Goal: Find specific page/section: Find specific page/section

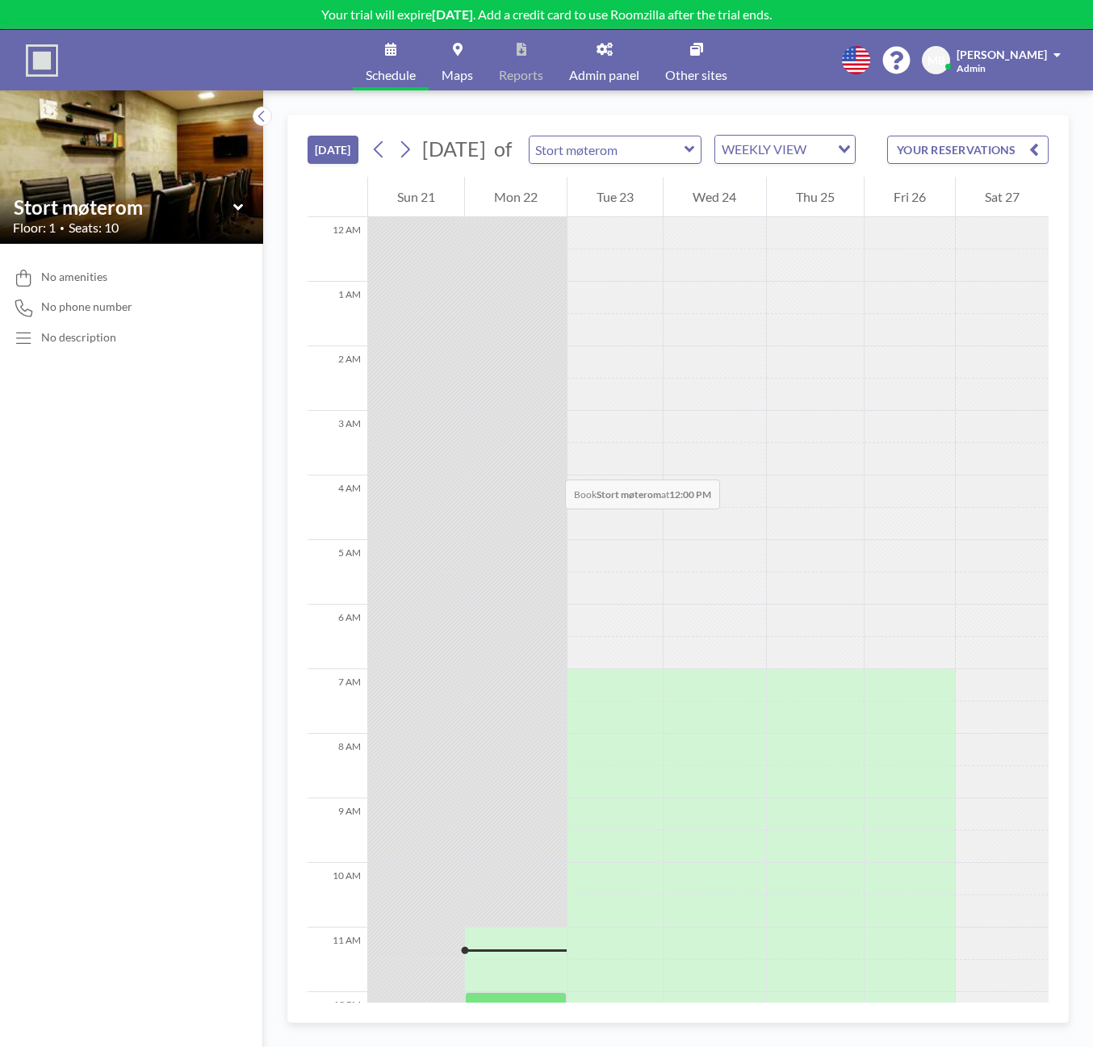
scroll to position [581, 0]
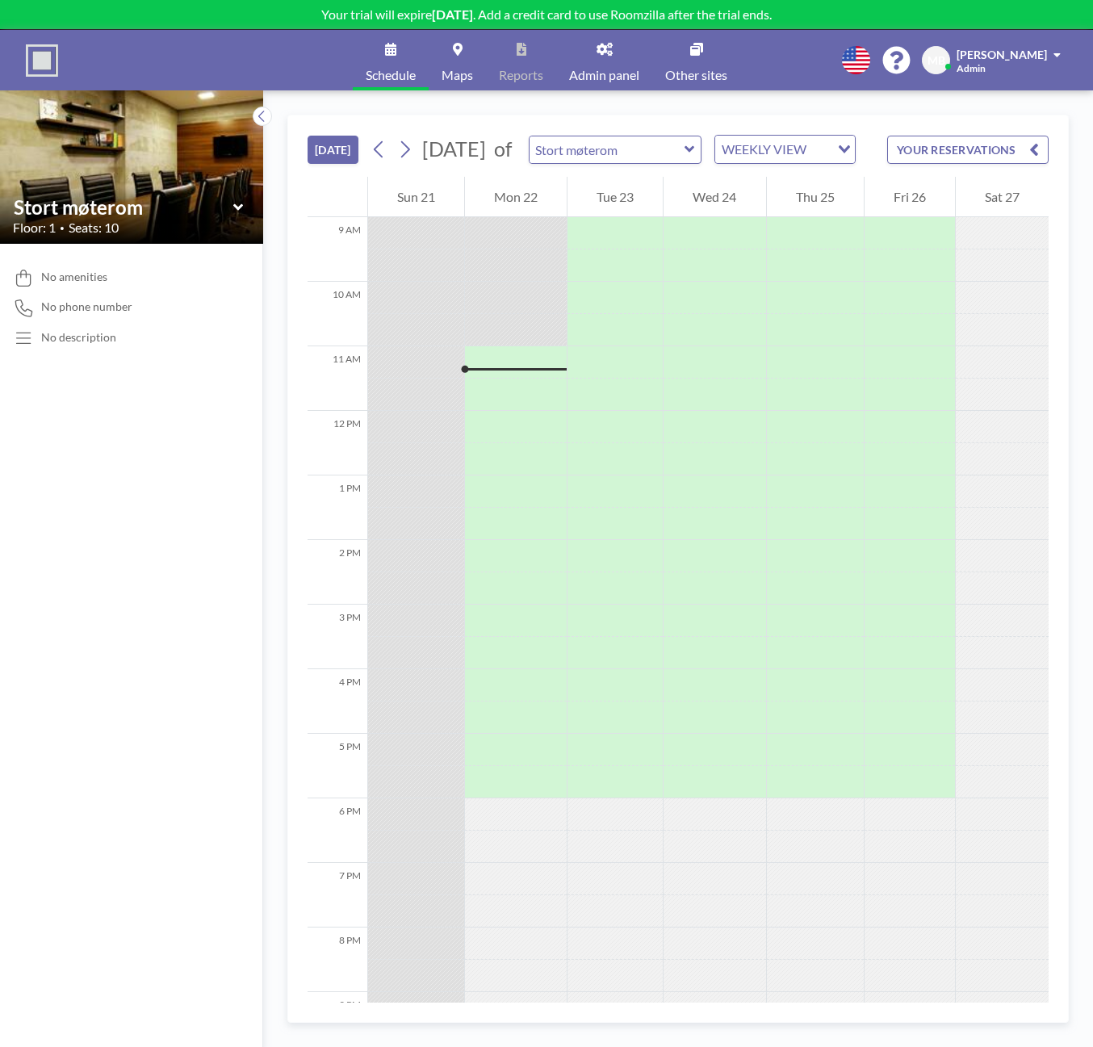
click at [689, 62] on link "Other sites" at bounding box center [696, 60] width 88 height 61
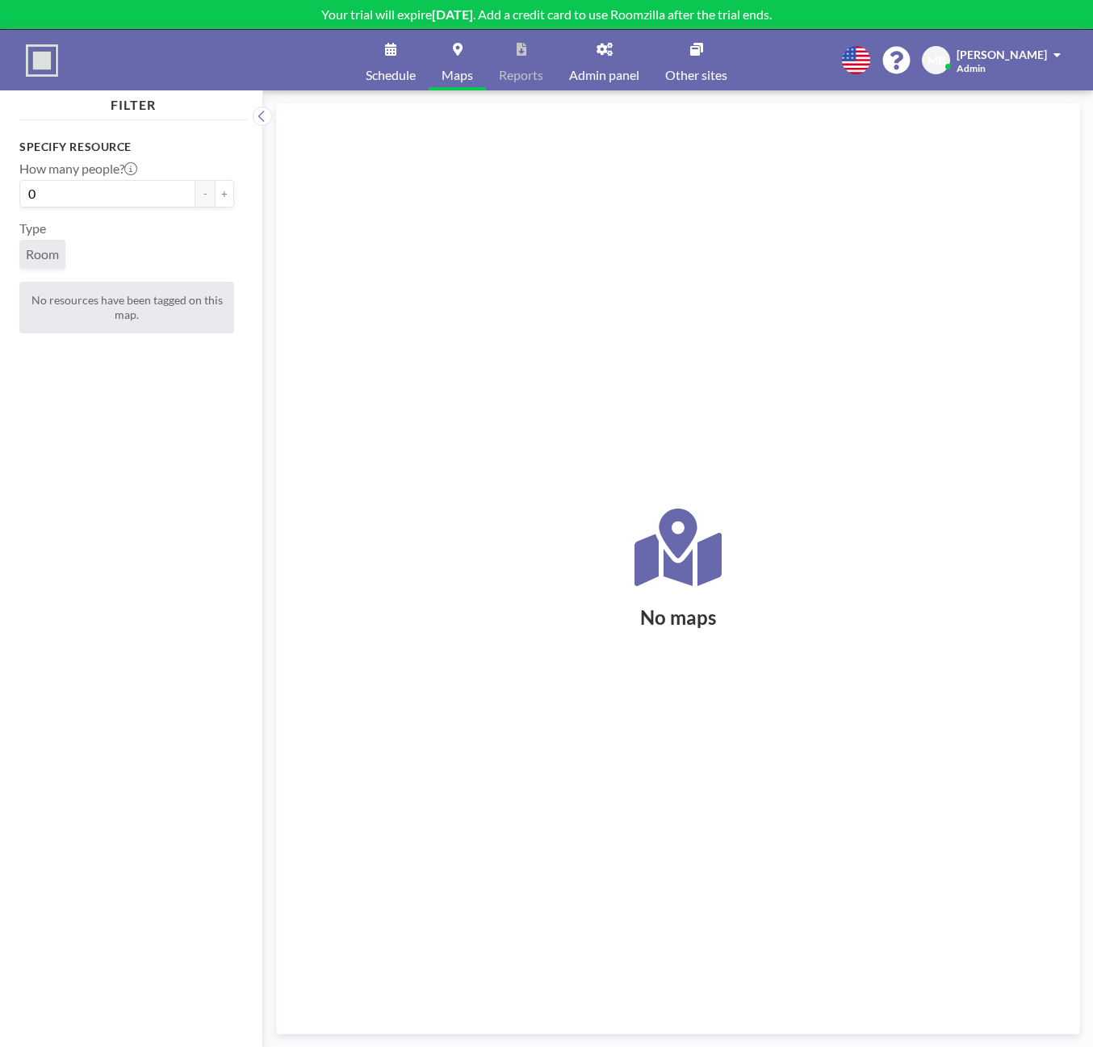
click at [382, 69] on span "Schedule" at bounding box center [391, 75] width 50 height 13
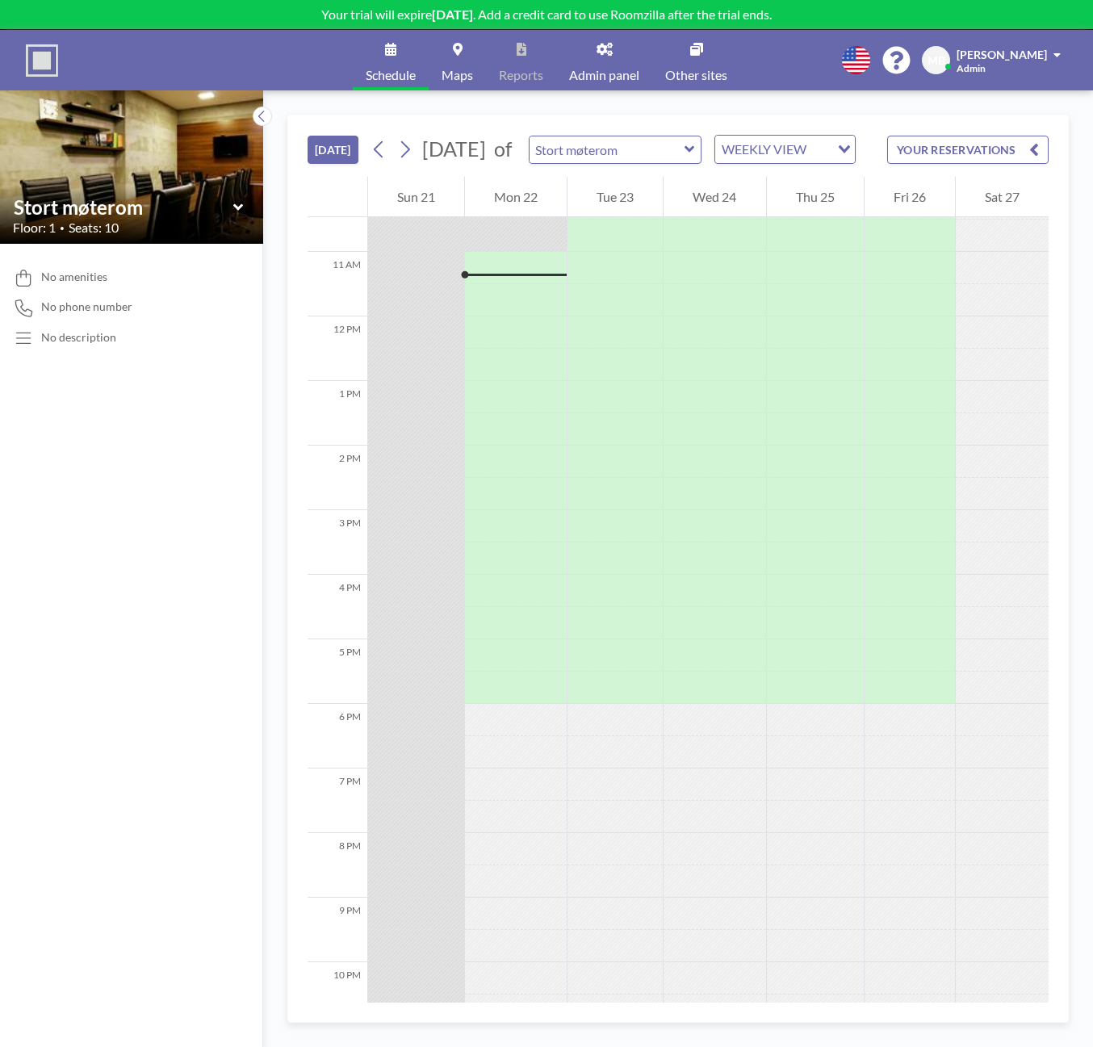
scroll to position [678, 0]
drag, startPoint x: 196, startPoint y: 497, endPoint x: 203, endPoint y: 453, distance: 44.1
click at [196, 497] on div "No amenities No phone number No description" at bounding box center [131, 645] width 263 height 803
click at [182, 168] on img at bounding box center [131, 167] width 263 height 176
click at [244, 204] on div "Stort møterom" at bounding box center [131, 207] width 237 height 25
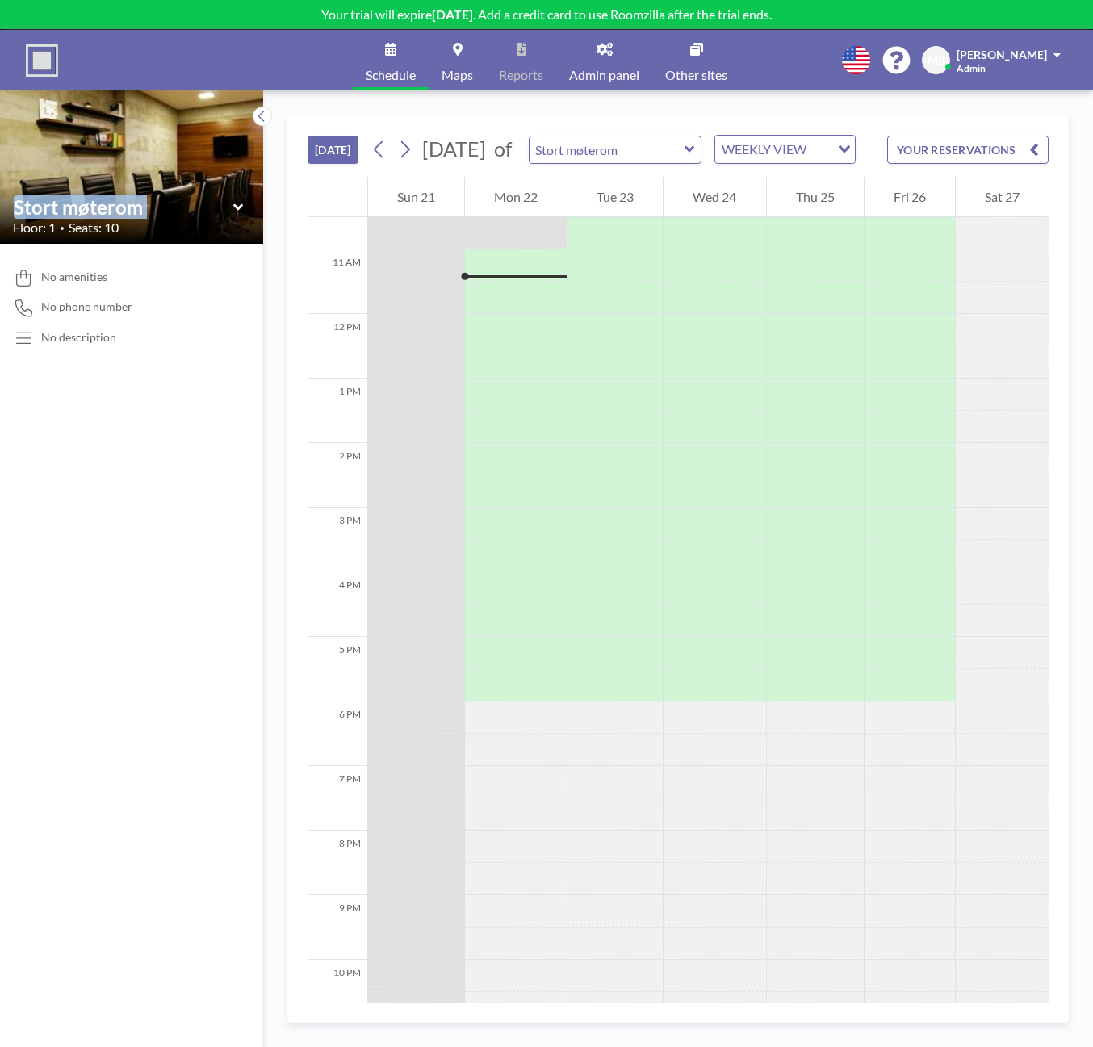
click at [235, 204] on icon at bounding box center [238, 207] width 10 height 16
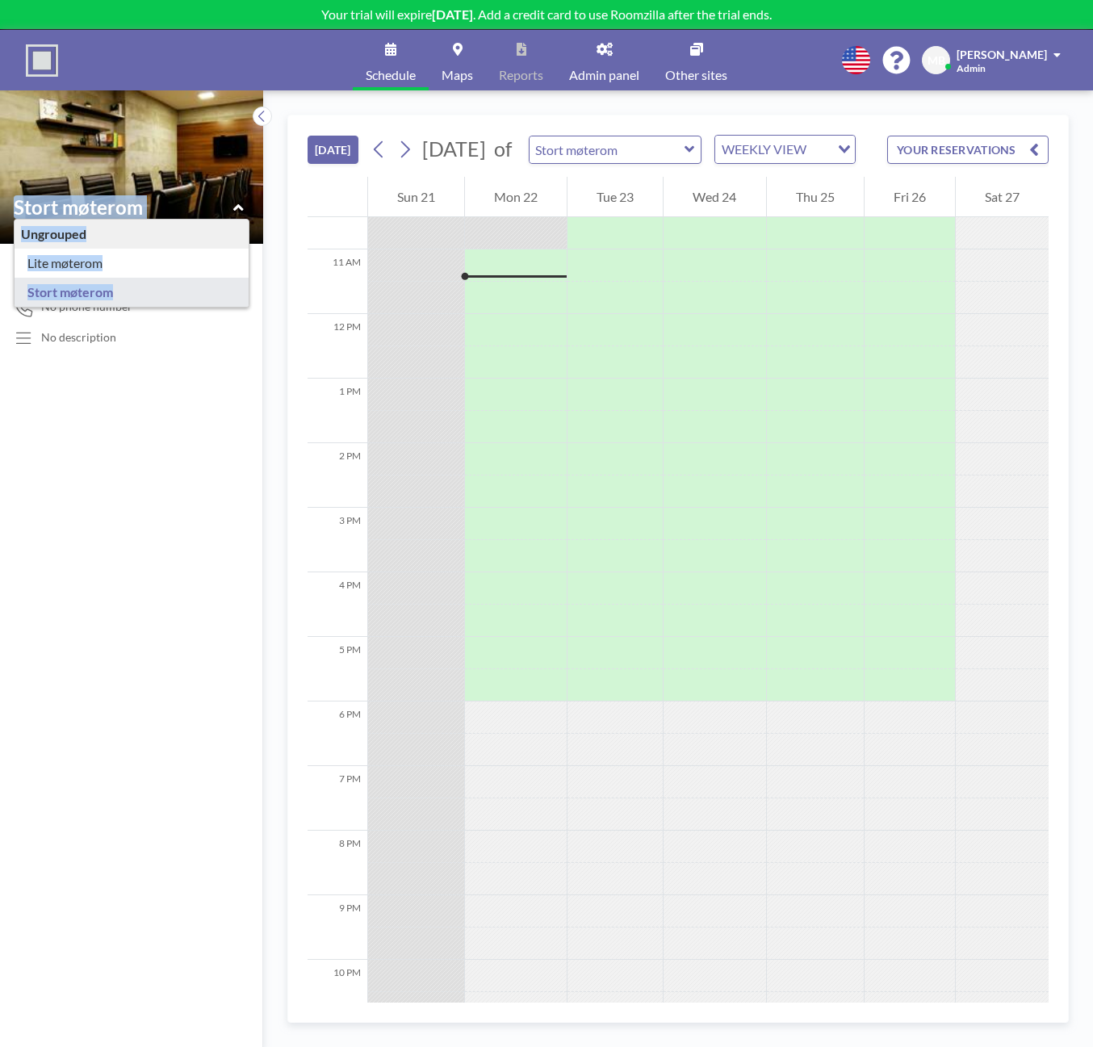
click at [214, 148] on img at bounding box center [131, 167] width 263 height 176
click at [134, 457] on div "No amenities No phone number No description" at bounding box center [131, 645] width 263 height 803
click at [122, 393] on div "No amenities No phone number No description" at bounding box center [131, 645] width 263 height 803
click at [149, 111] on img at bounding box center [131, 167] width 263 height 176
click at [161, 518] on div "No amenities No phone number No description" at bounding box center [131, 645] width 263 height 803
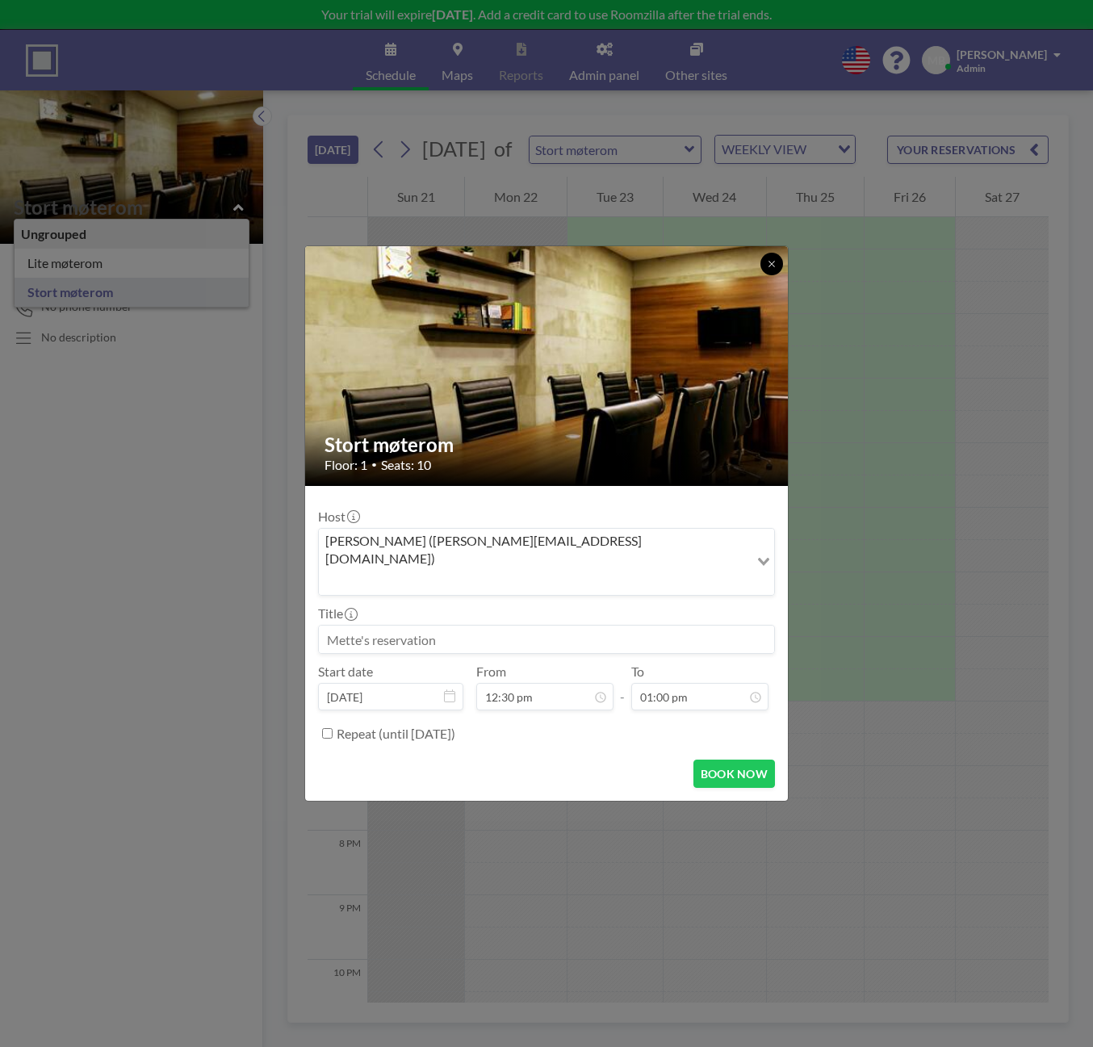
click at [765, 275] on button at bounding box center [772, 264] width 23 height 23
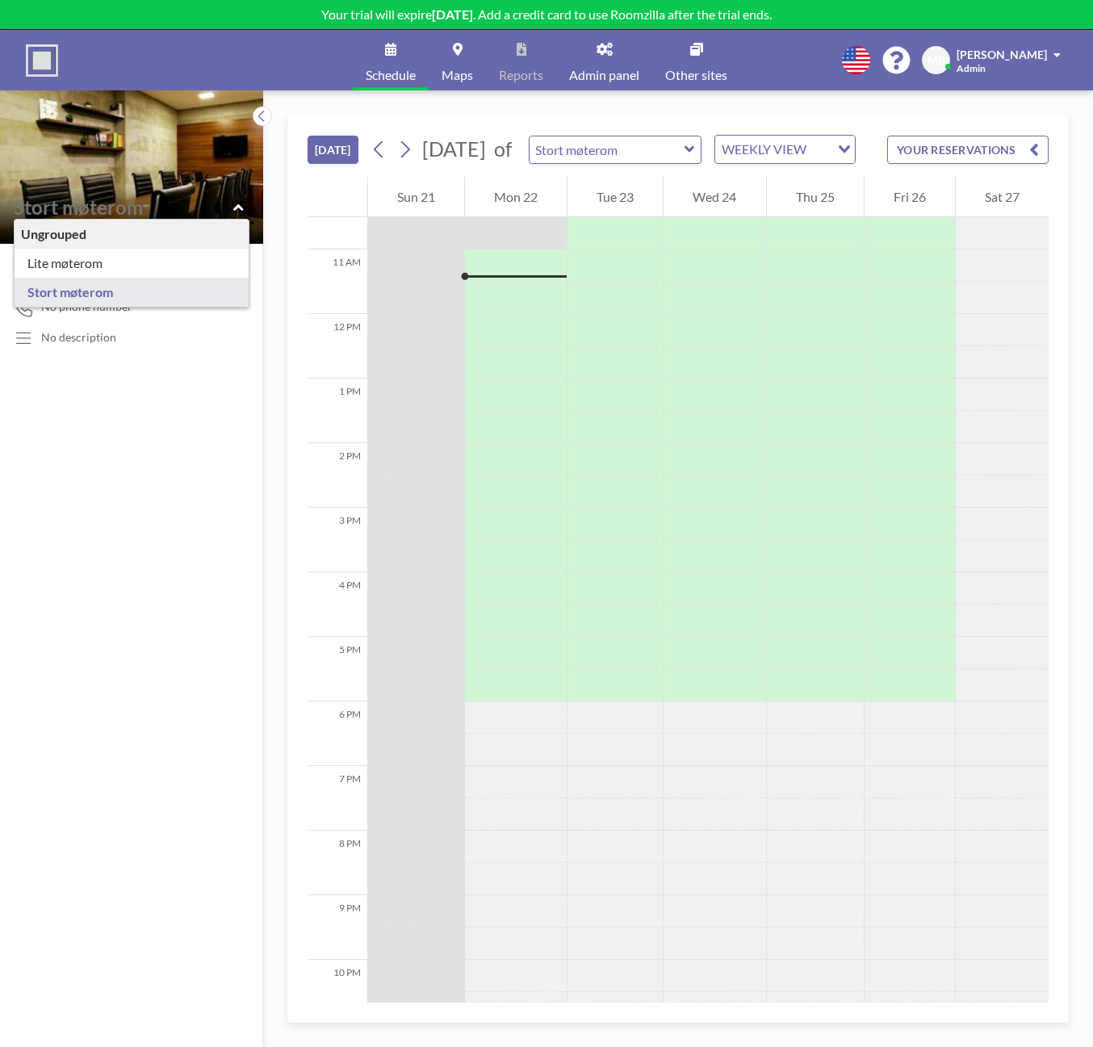
click at [608, 65] on link "Admin panel" at bounding box center [604, 60] width 96 height 61
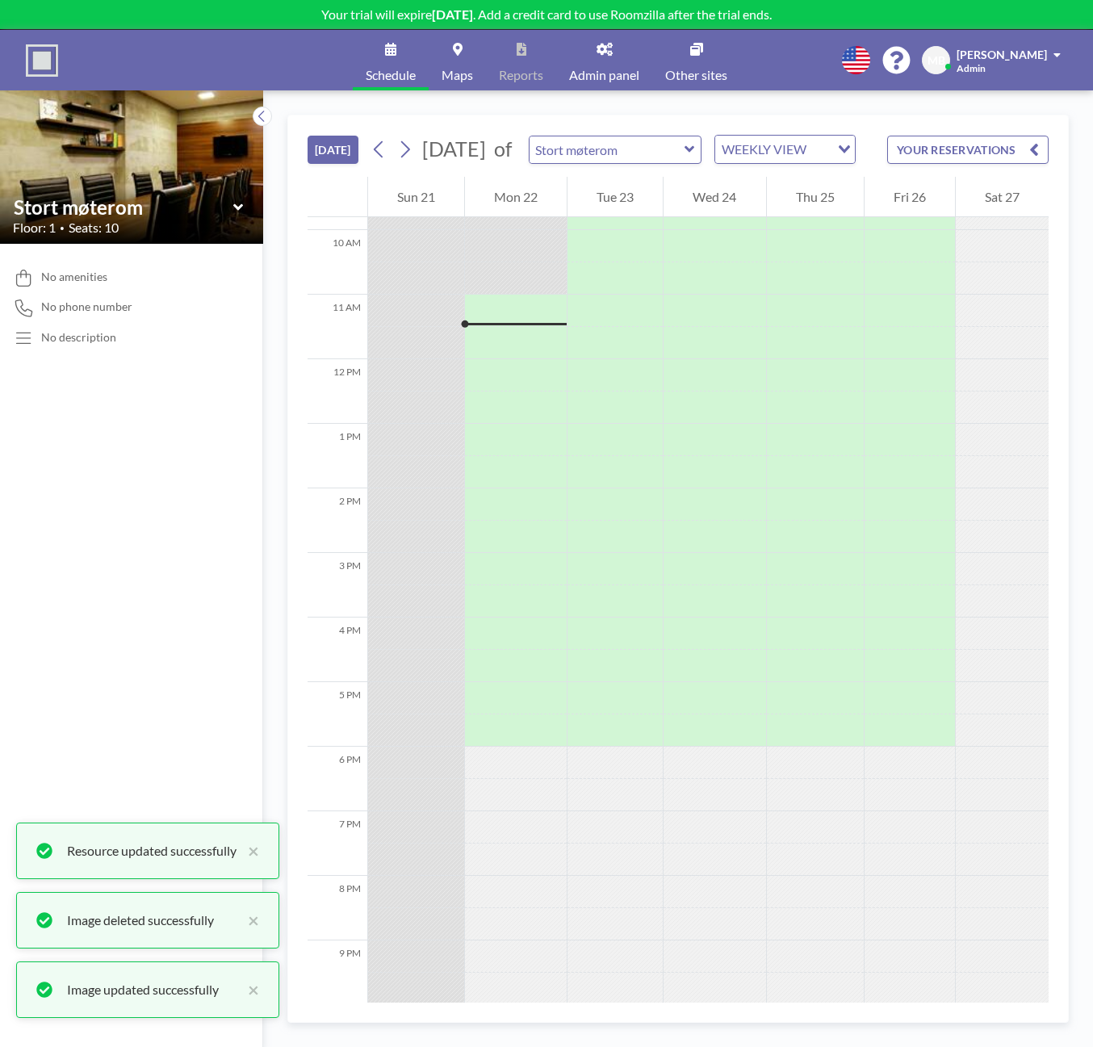
scroll to position [678, 0]
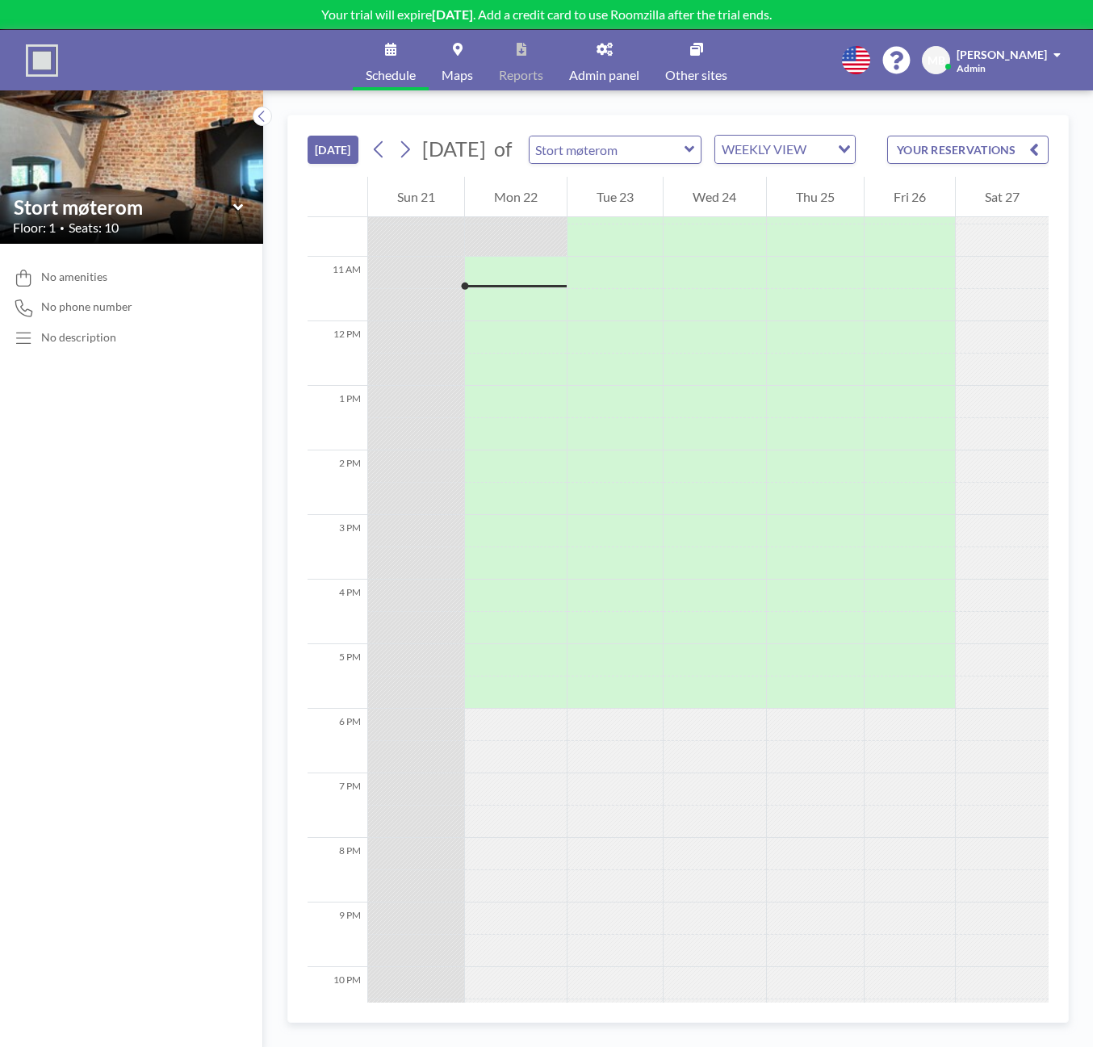
scroll to position [678, 0]
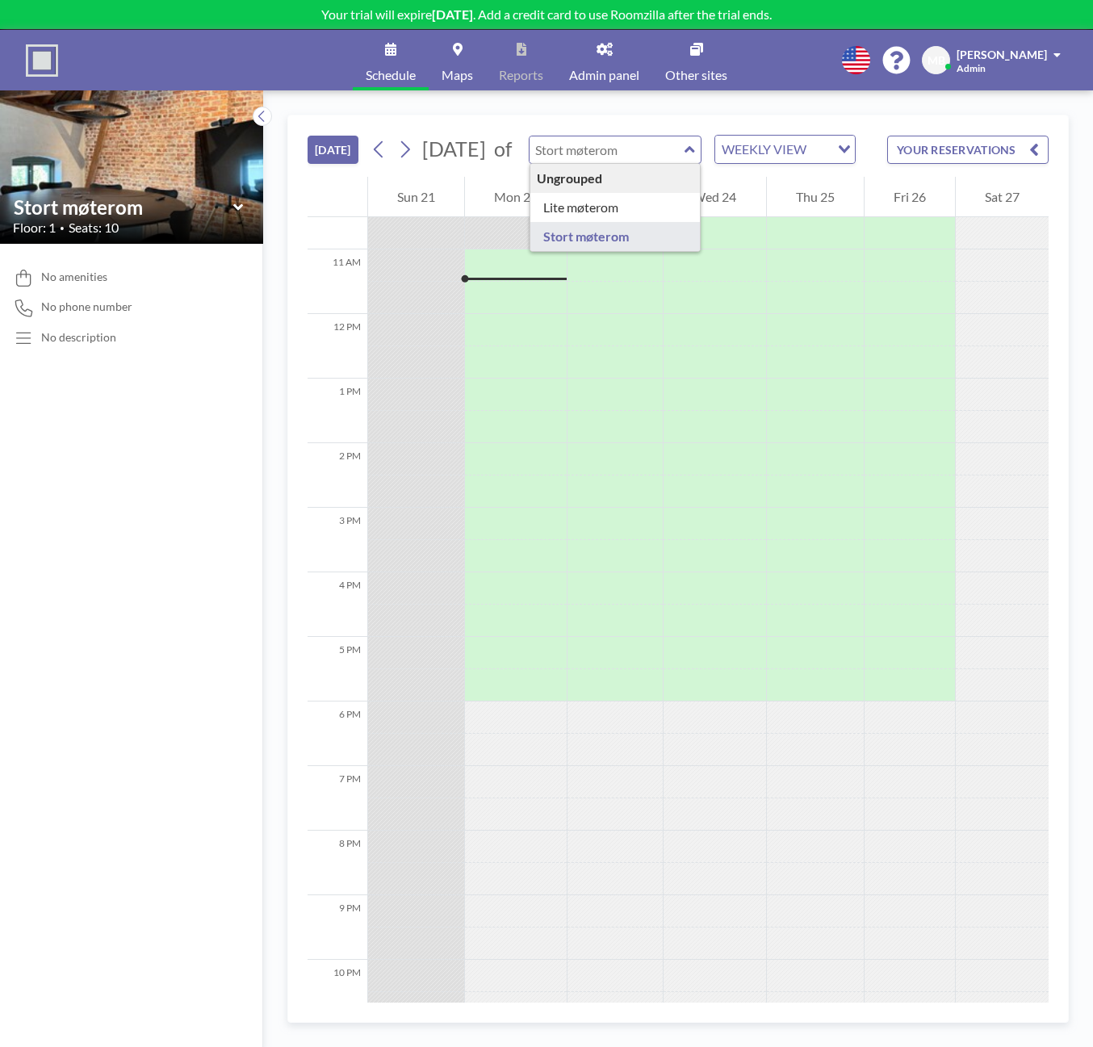
click at [685, 158] on input "text" at bounding box center [607, 149] width 155 height 27
type input "Lite møterom"
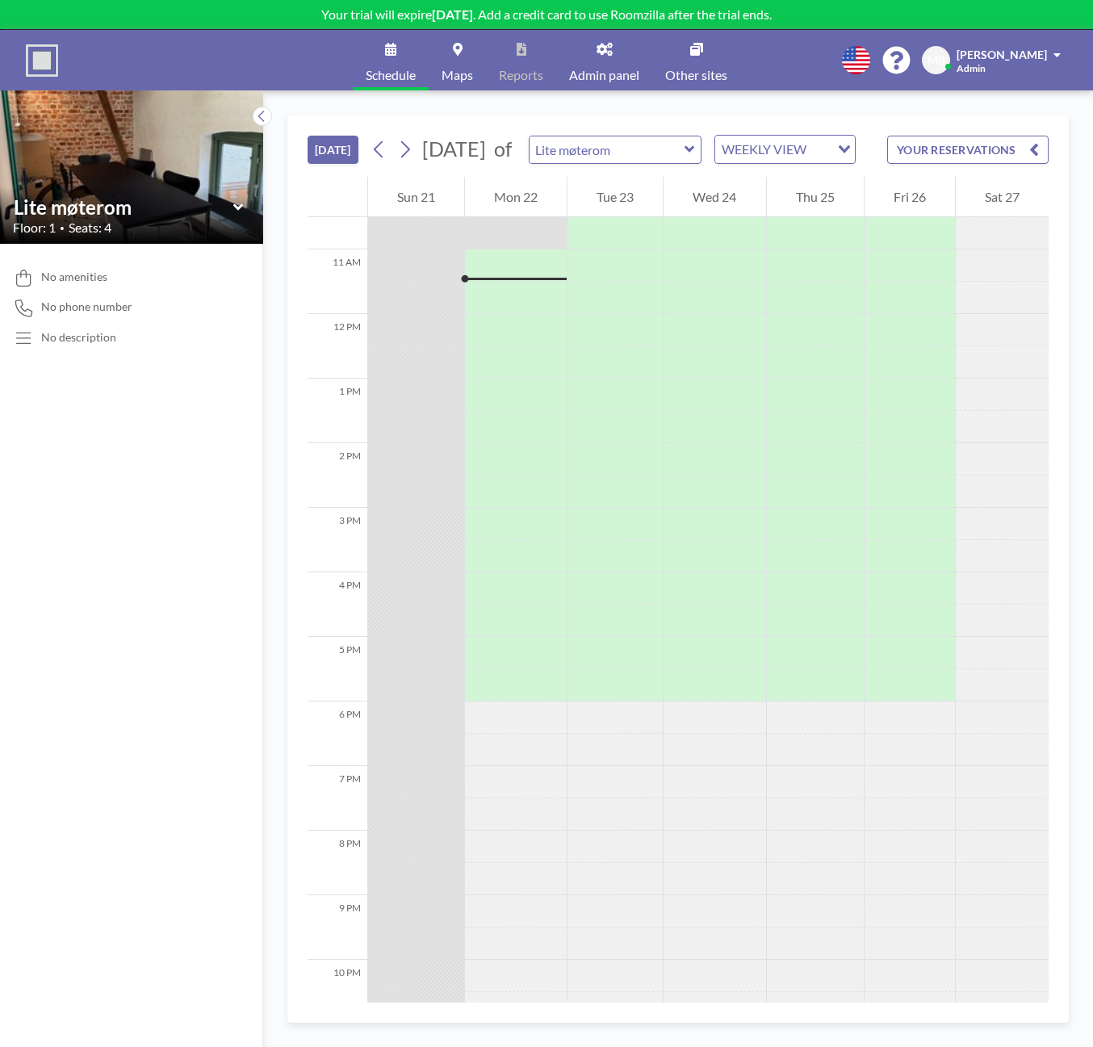
click at [695, 156] on icon at bounding box center [690, 149] width 10 height 16
type input "Stort møterom"
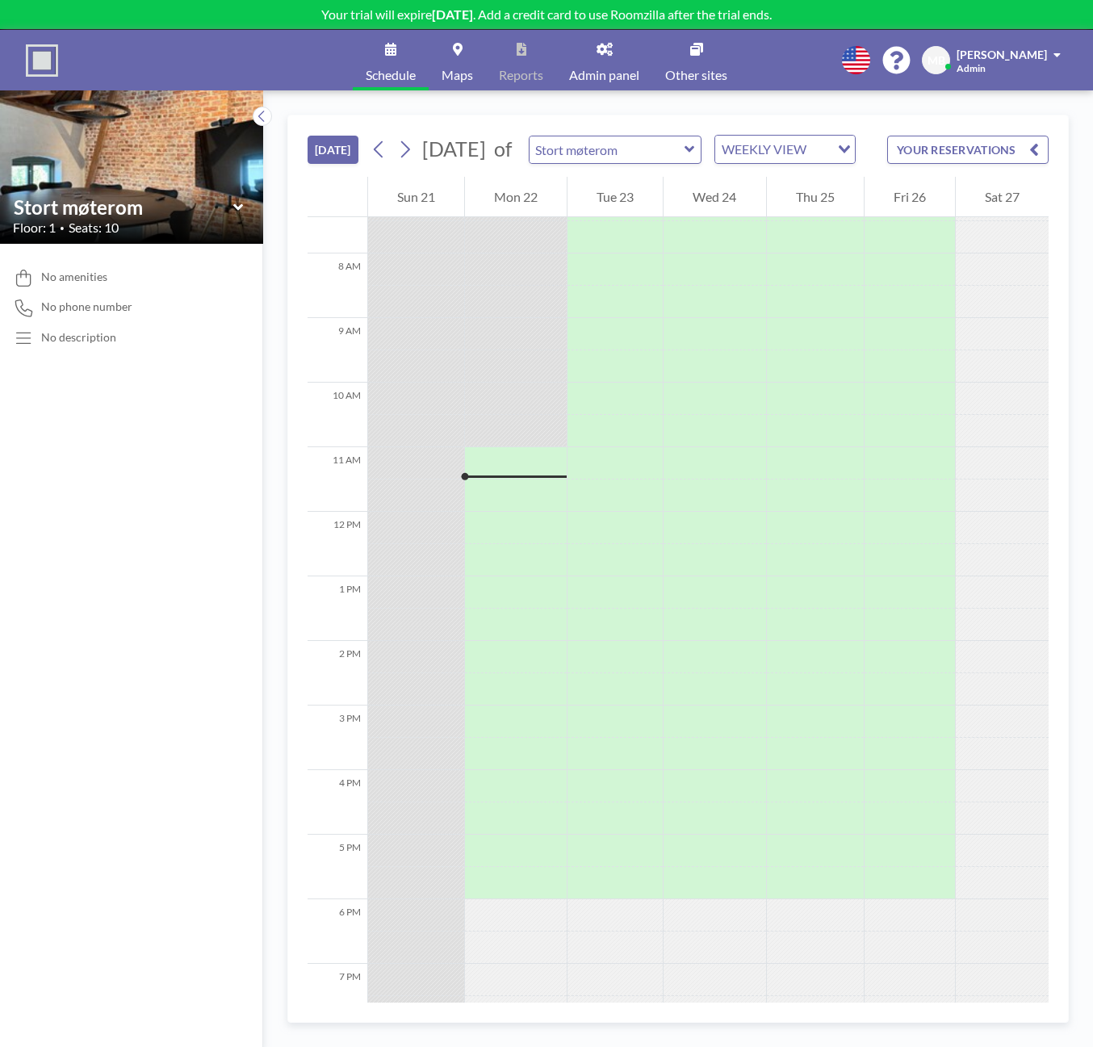
scroll to position [485, 0]
click at [1017, 56] on span "[PERSON_NAME]" at bounding box center [1002, 55] width 90 height 14
click at [1022, 52] on span "[PERSON_NAME]" at bounding box center [1002, 55] width 90 height 14
click at [908, 62] on icon at bounding box center [896, 60] width 27 height 27
click at [1037, 55] on span "[PERSON_NAME]" at bounding box center [1002, 55] width 90 height 14
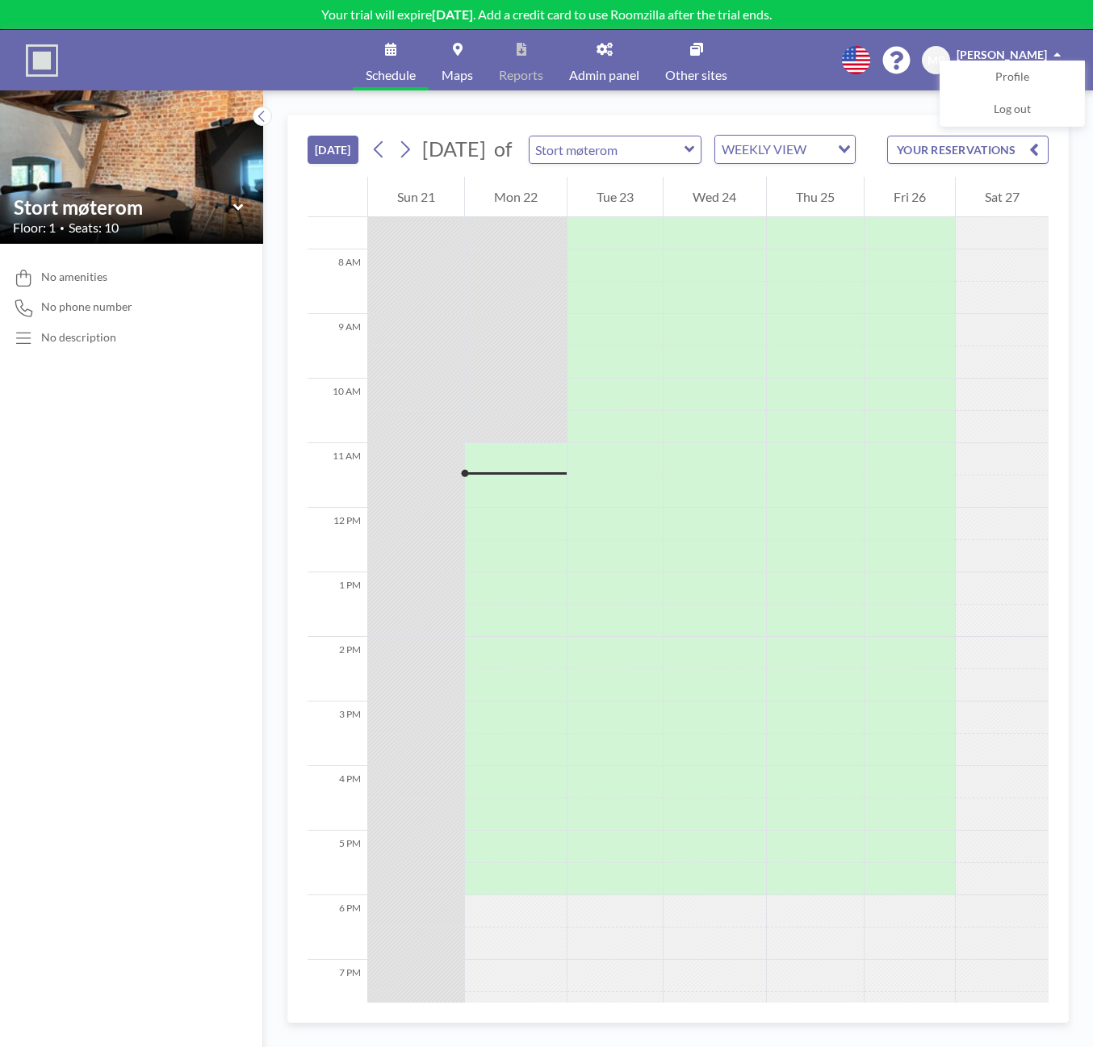
click at [753, 55] on div "Schedule Maps Reports Admin panel Other sites English Polski 日本語 Española MB Me…" at bounding box center [546, 60] width 1093 height 61
click at [606, 60] on link "Admin panel" at bounding box center [604, 60] width 96 height 61
